Goal: Find specific page/section: Find specific page/section

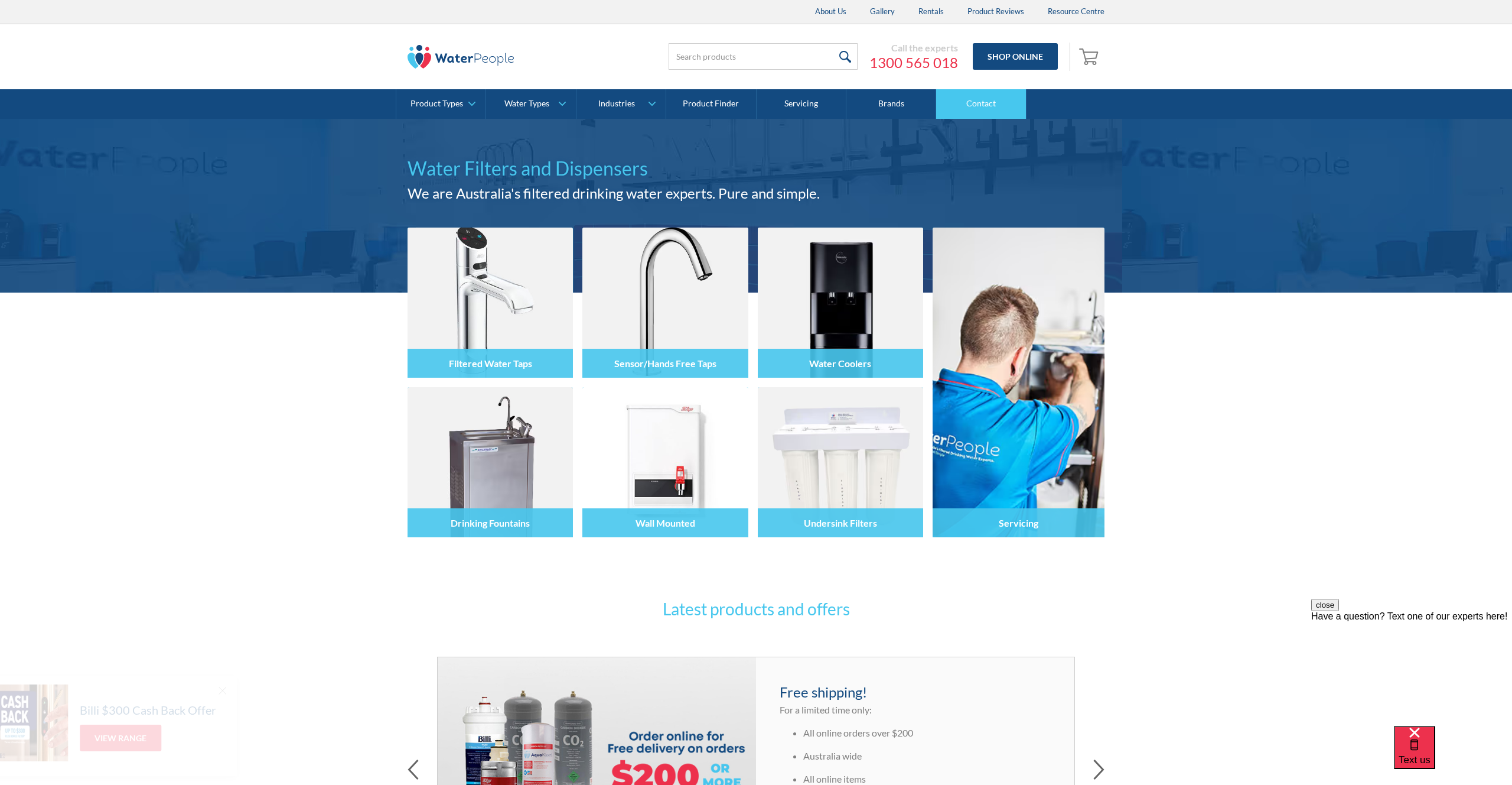
click at [971, 103] on link "Contact" at bounding box center [981, 104] width 90 height 30
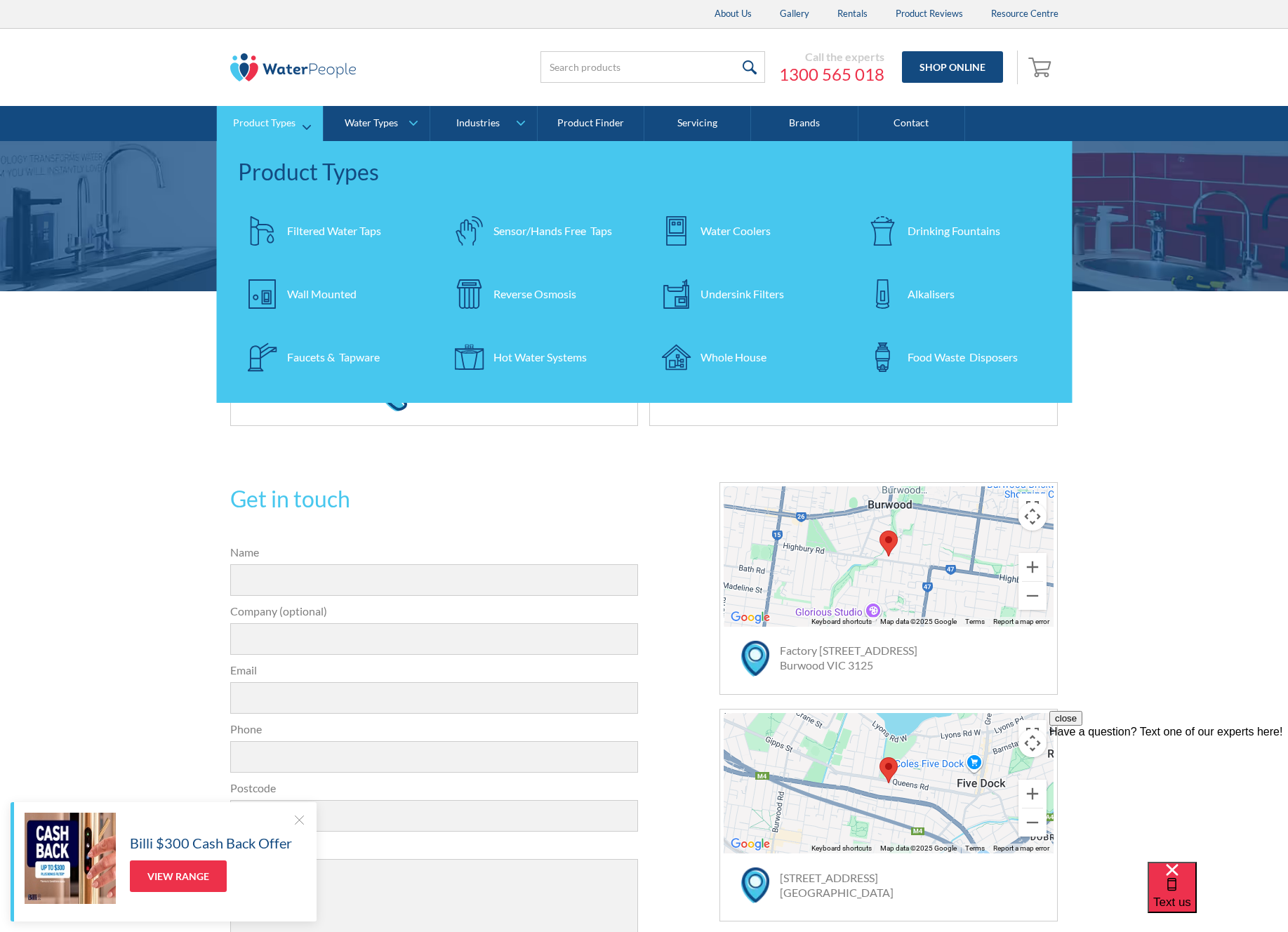
click at [333, 233] on div "Filtered Water Taps" at bounding box center [334, 231] width 94 height 17
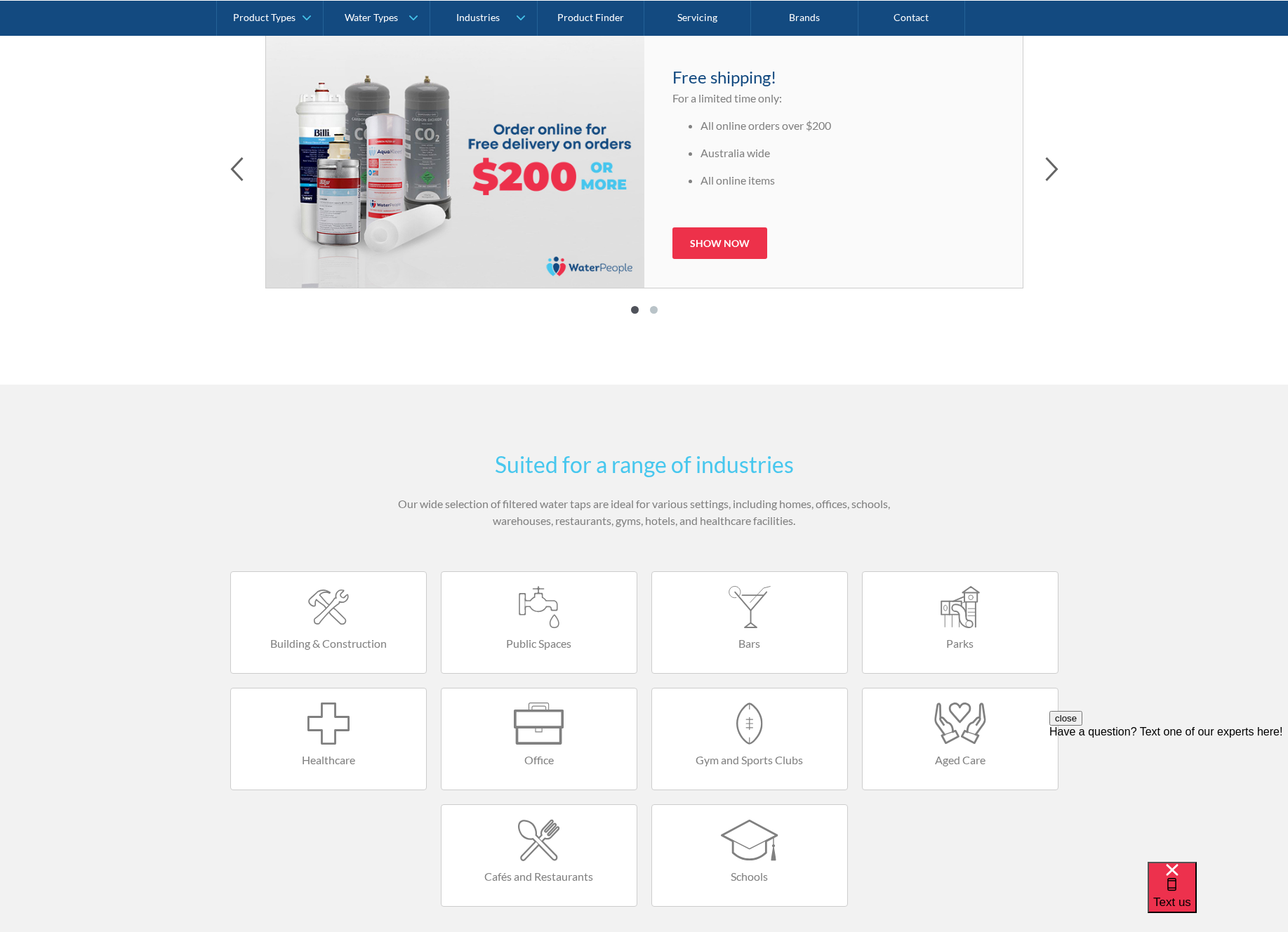
click at [350, 626] on div at bounding box center [329, 606] width 168 height 42
